Goal: Task Accomplishment & Management: Use online tool/utility

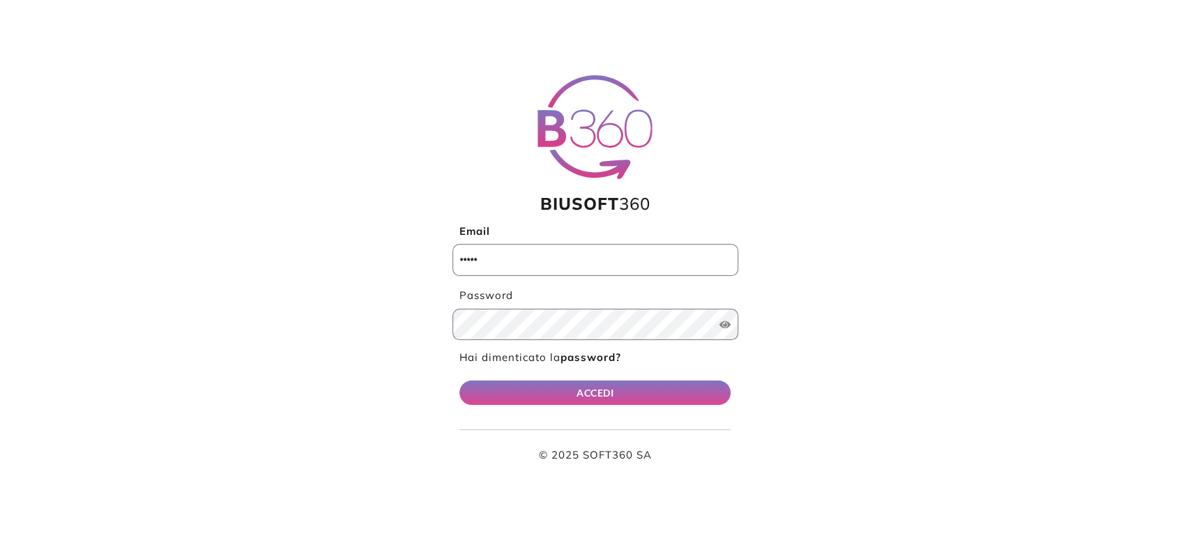
type input "**********"
click at [698, 399] on button "ACCEDI" at bounding box center [596, 393] width 272 height 24
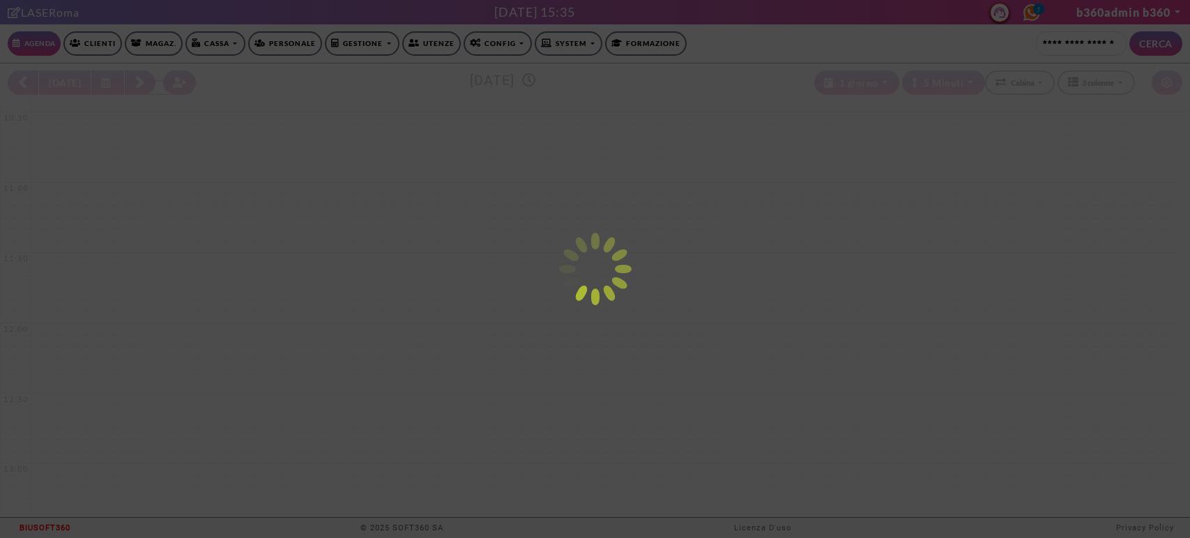
select select "*********"
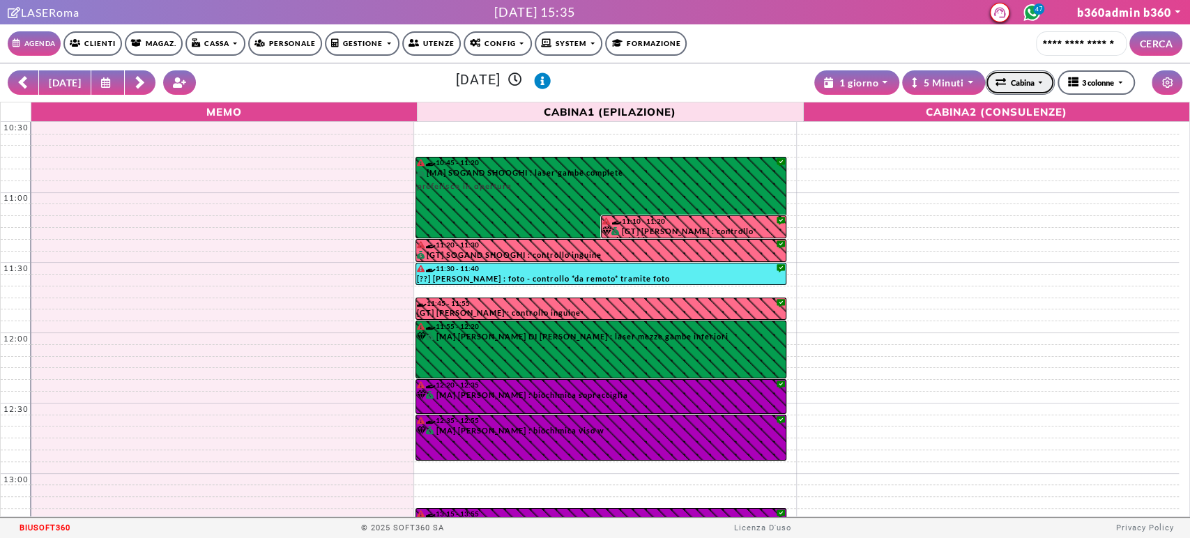
click at [1015, 87] on div "Cabina" at bounding box center [1015, 83] width 39 height 13
click at [1006, 121] on span "Operatrice" at bounding box center [996, 127] width 47 height 13
select select "*"
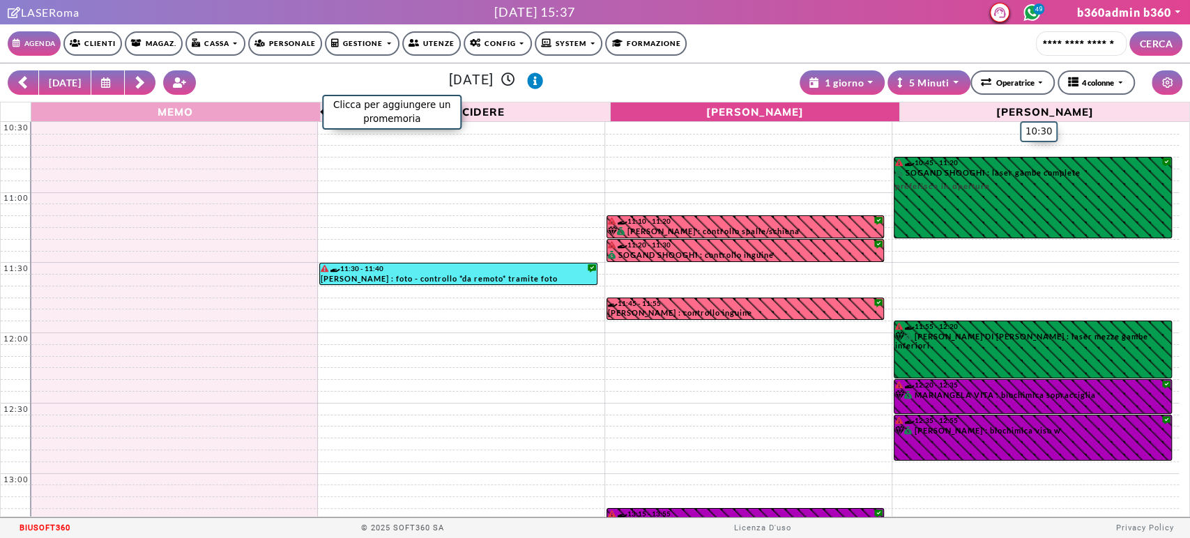
click at [227, 108] on span "Memo" at bounding box center [176, 111] width 282 height 15
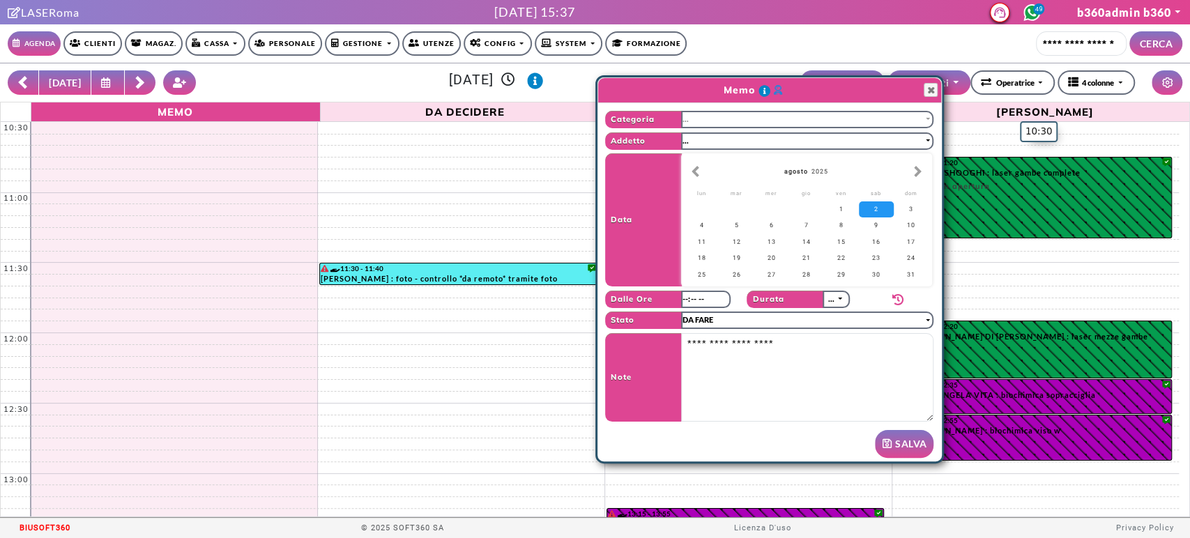
click at [738, 111] on button "..." at bounding box center [807, 119] width 253 height 17
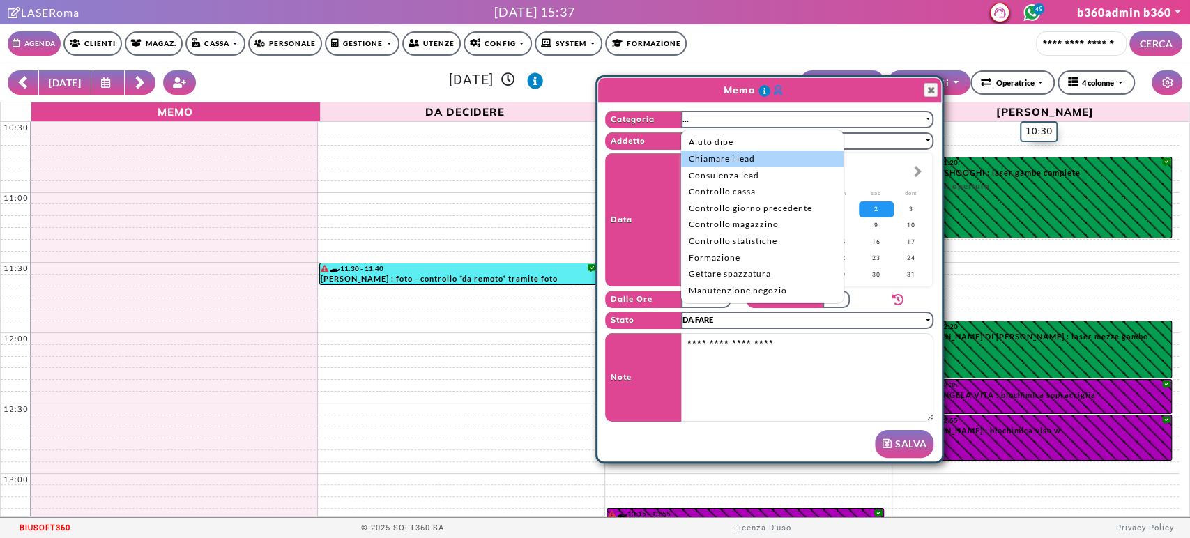
click at [709, 160] on span "Chiamare i lead" at bounding box center [722, 159] width 66 height 13
select select "**"
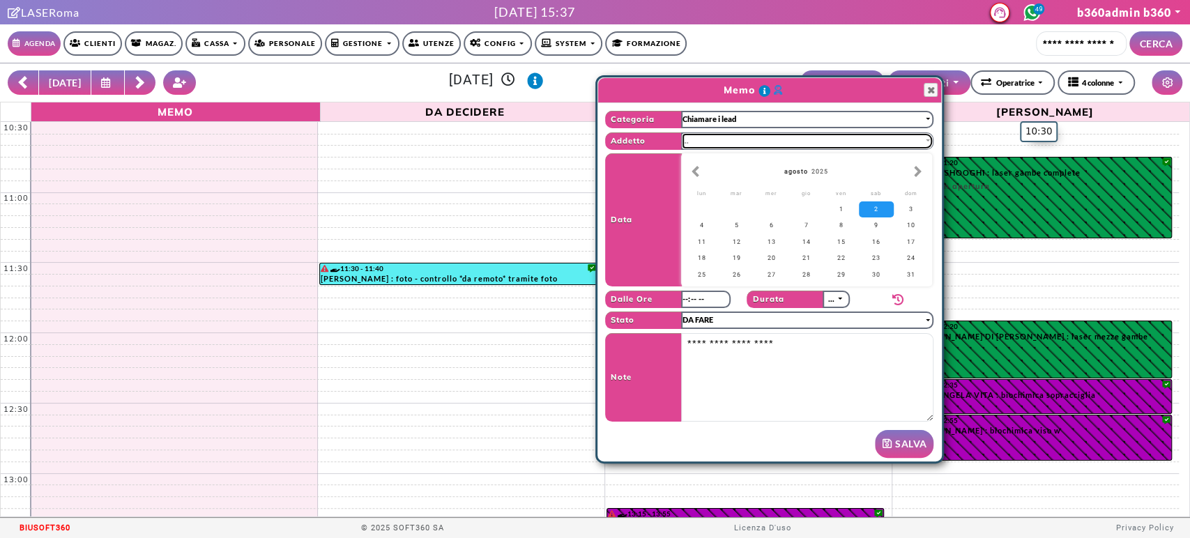
click at [703, 147] on button "..." at bounding box center [807, 140] width 253 height 17
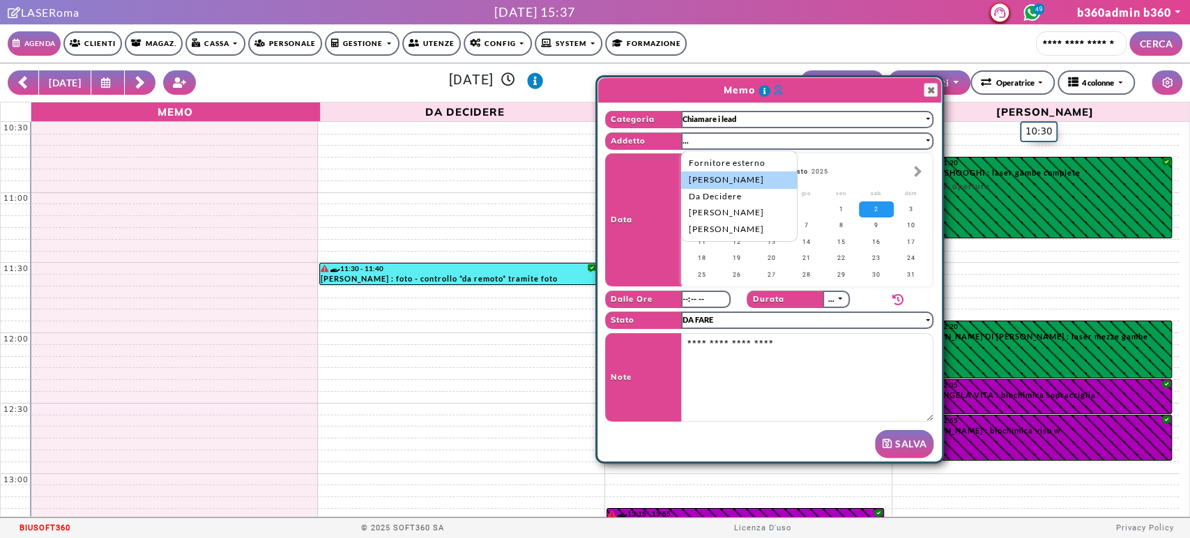
click at [690, 184] on span "Alice Turchetta" at bounding box center [726, 180] width 75 height 13
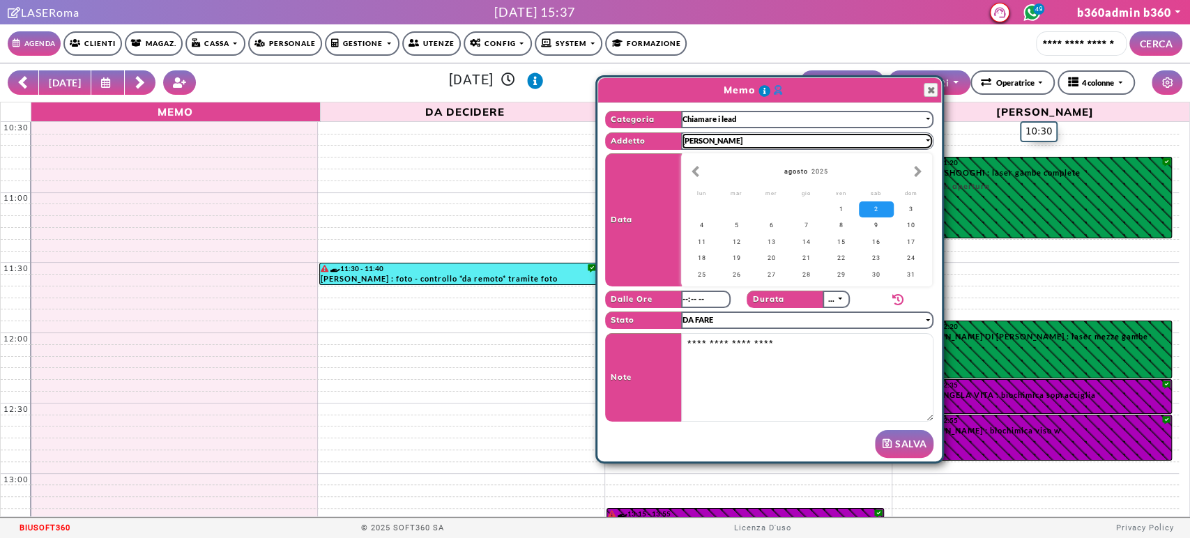
click at [791, 141] on button "Alice Turchetta" at bounding box center [807, 140] width 253 height 17
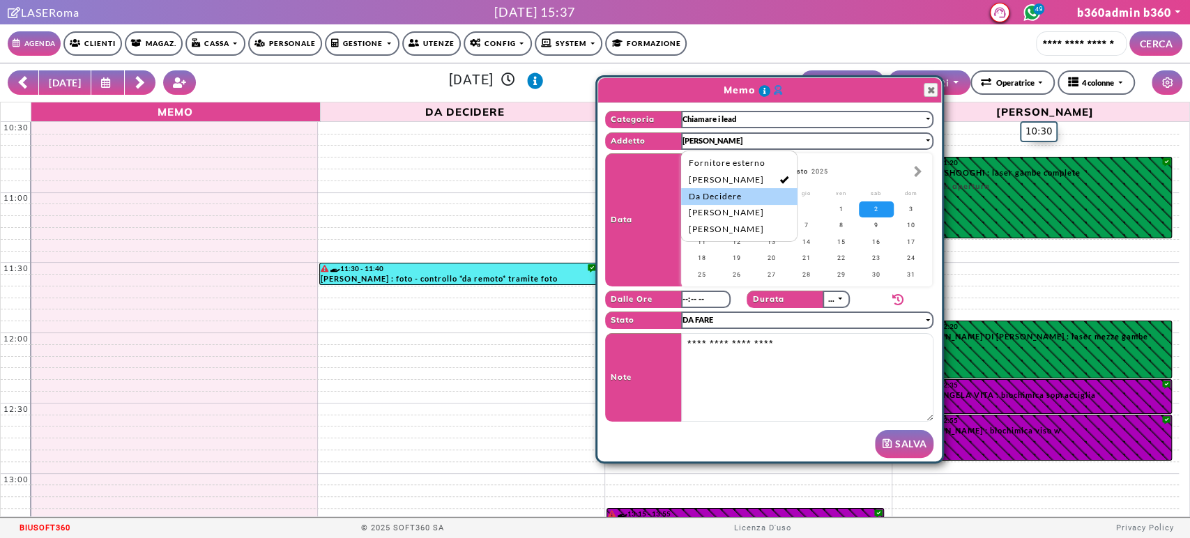
click at [738, 195] on span "Da Decidere" at bounding box center [715, 196] width 53 height 13
select select "*"
click at [925, 94] on button "Close" at bounding box center [931, 90] width 14 height 14
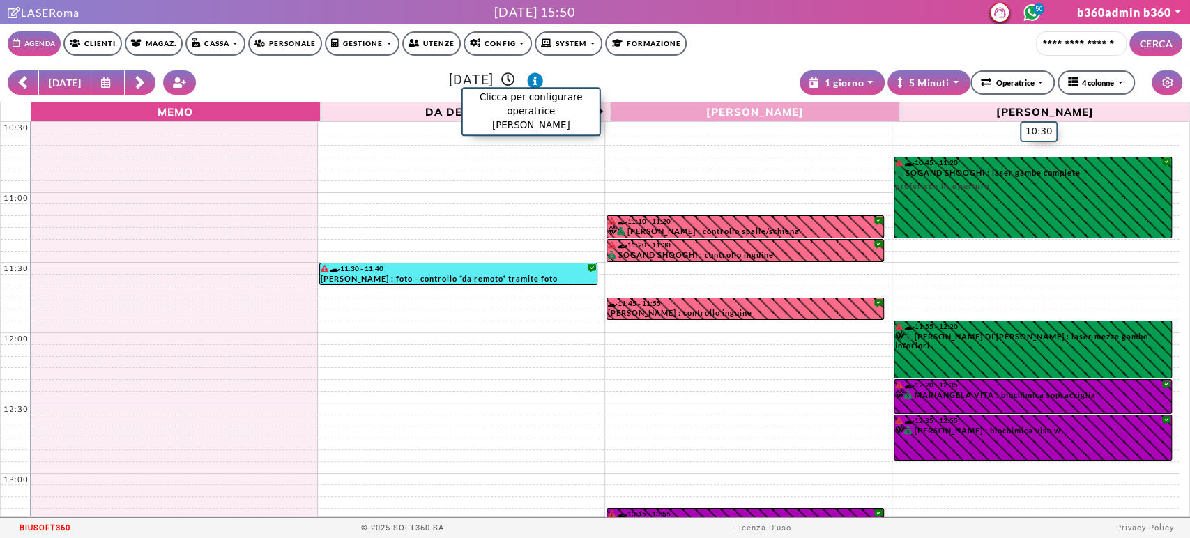
click at [680, 110] on span "Giulia Antonella Turchetta" at bounding box center [755, 111] width 282 height 15
select select "*"
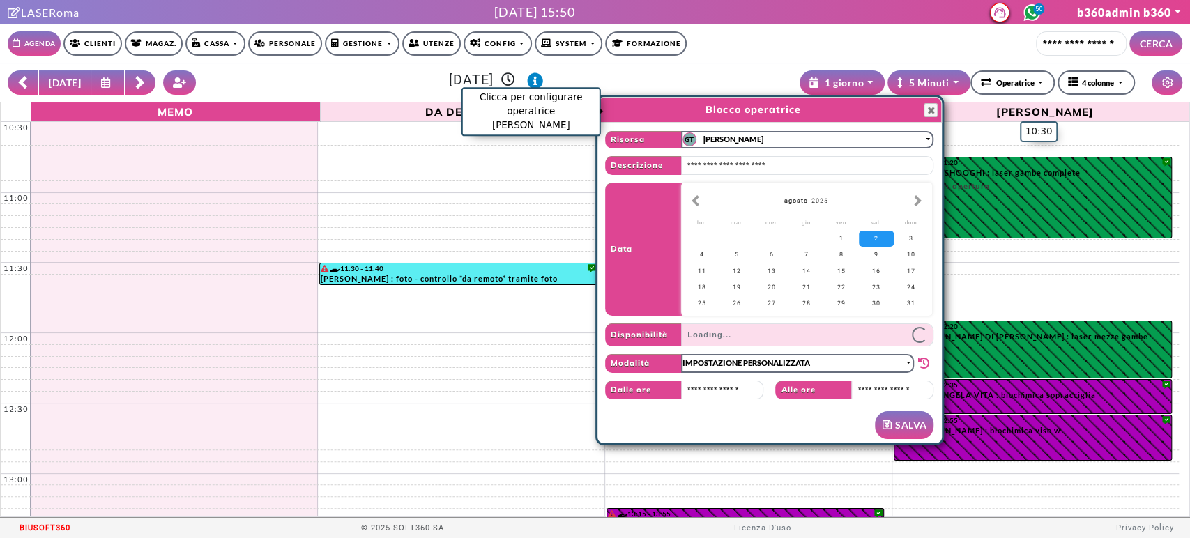
scroll to position [1, 0]
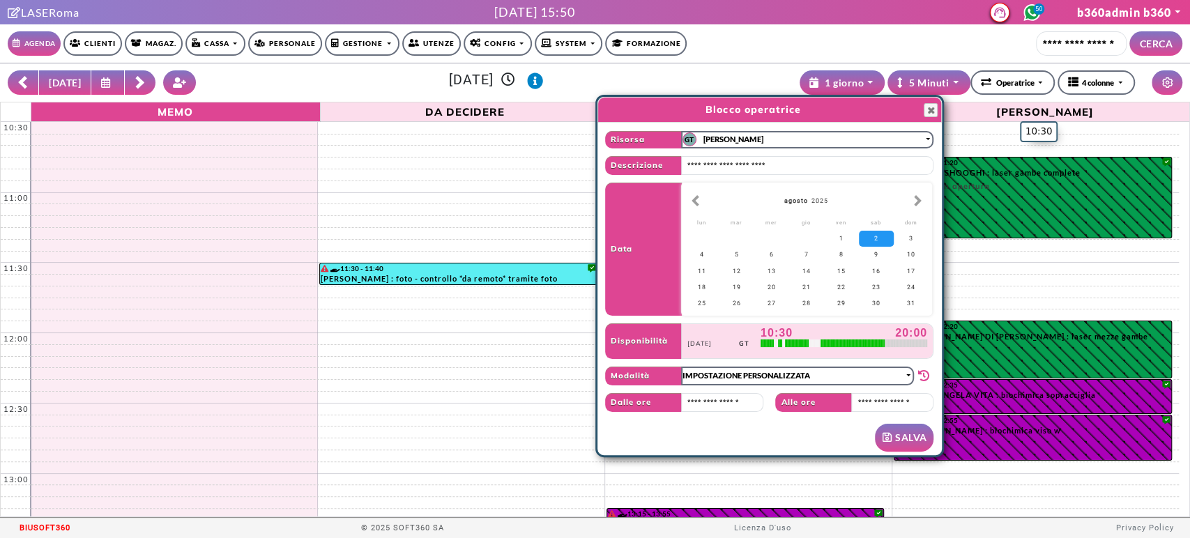
click at [759, 136] on span "GIULIA ANTONELLA TURCHETTA" at bounding box center [734, 140] width 60 height 12
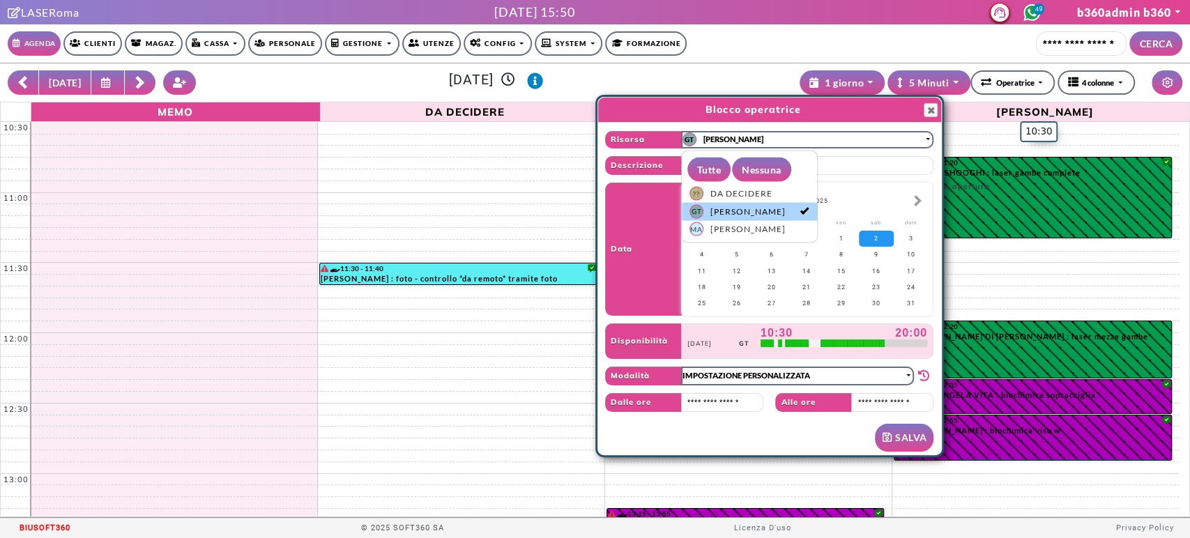
click at [771, 207] on span "GIULIA ANTONELLA TURCHETTA" at bounding box center [748, 211] width 75 height 13
select select "*"
click at [771, 207] on span "GIULIA ANTONELLA TURCHETTA" at bounding box center [748, 211] width 75 height 13
click at [771, 185] on link "?? DA DECIDERE" at bounding box center [749, 194] width 135 height 18
select select "*"
